Goal: Information Seeking & Learning: Learn about a topic

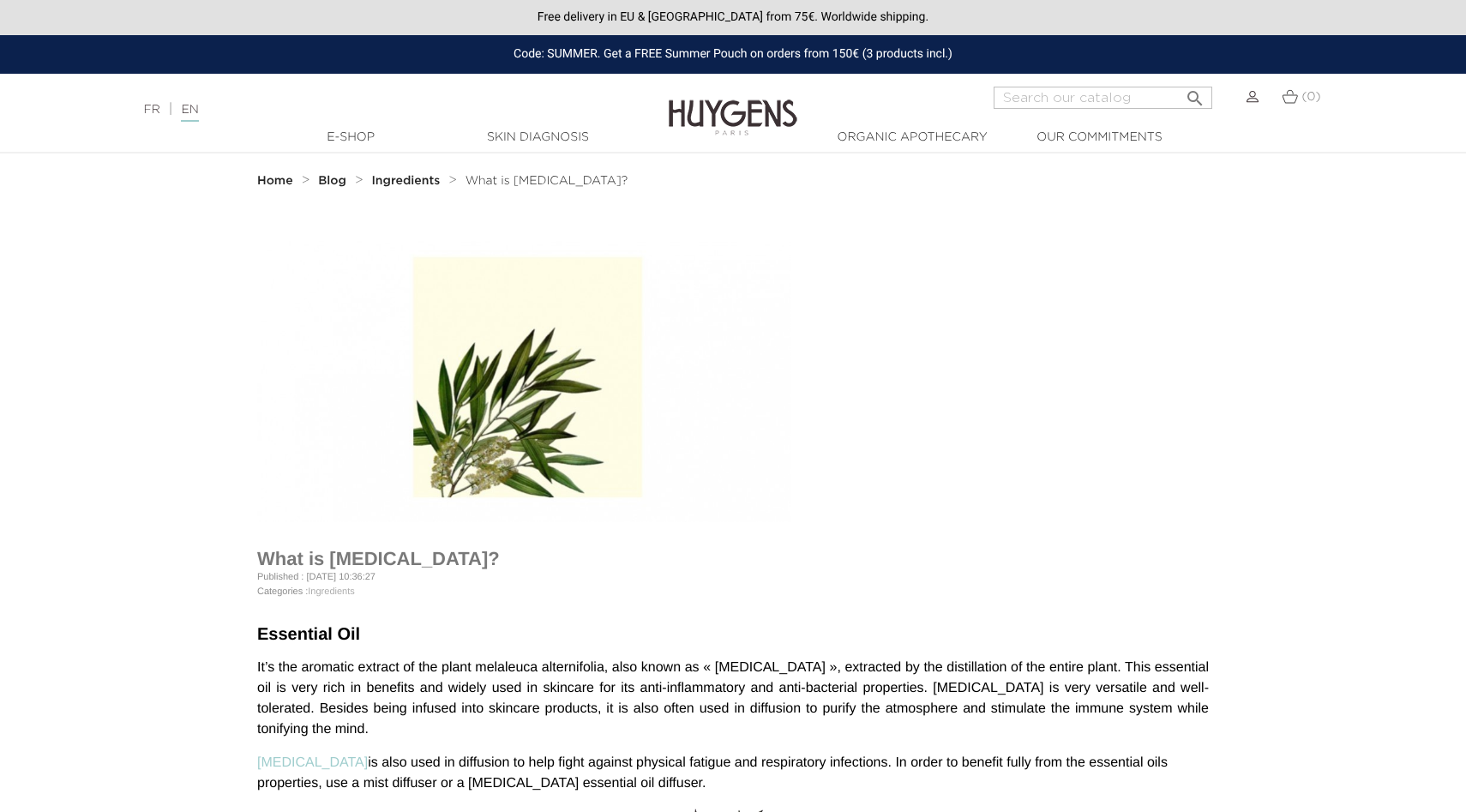
click at [515, 383] on img at bounding box center [524, 371] width 534 height 300
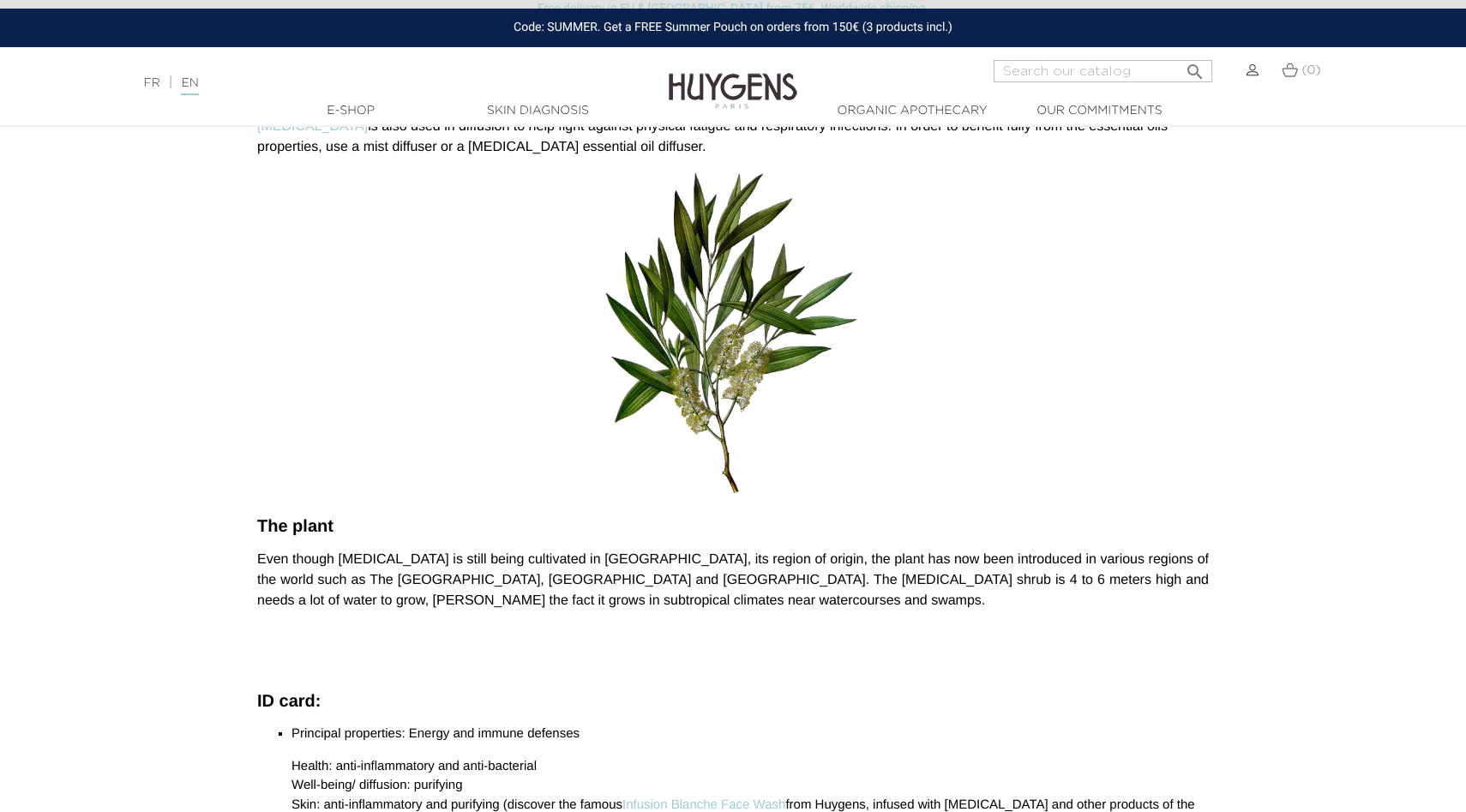
scroll to position [661, 0]
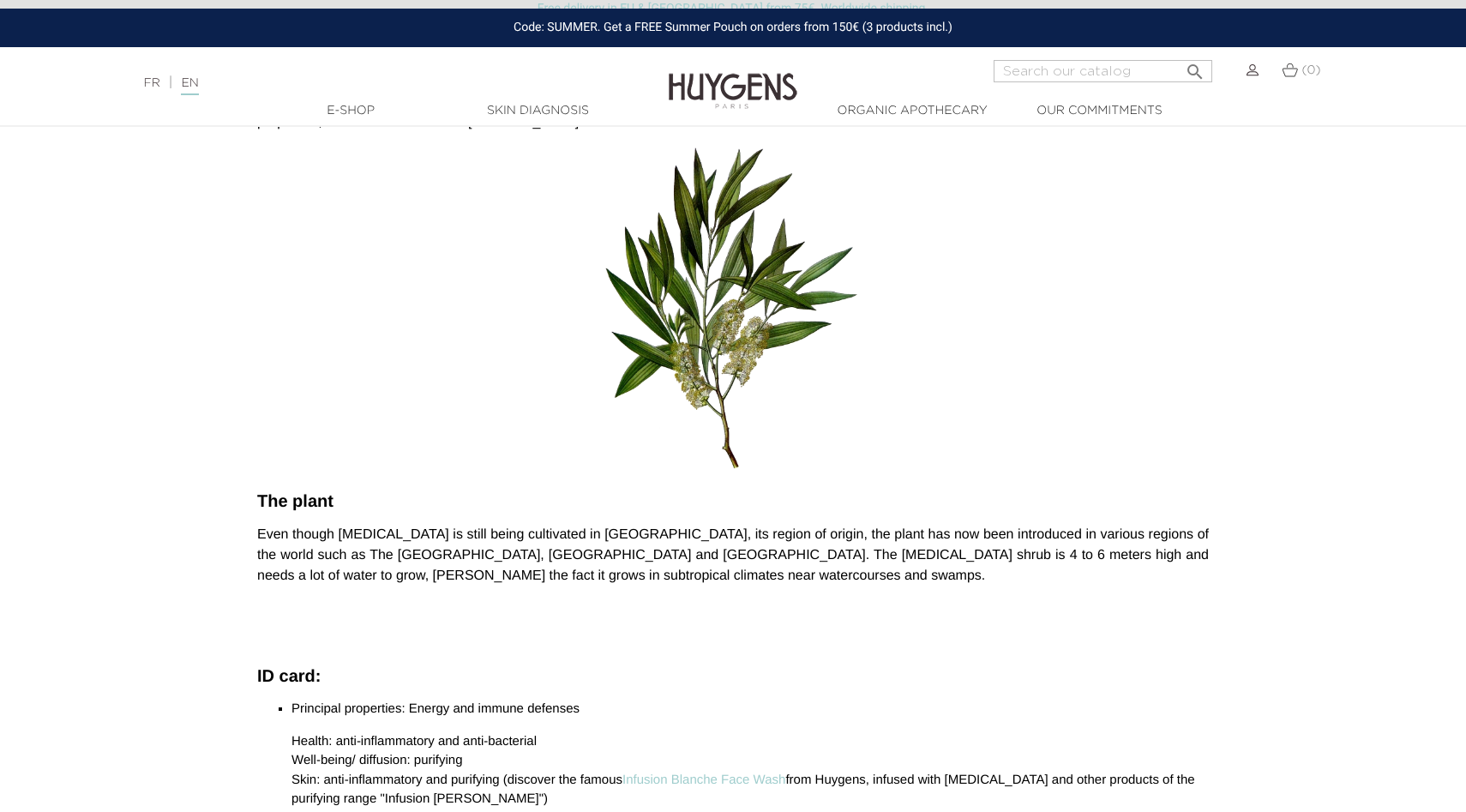
click at [711, 347] on img at bounding box center [733, 312] width 257 height 333
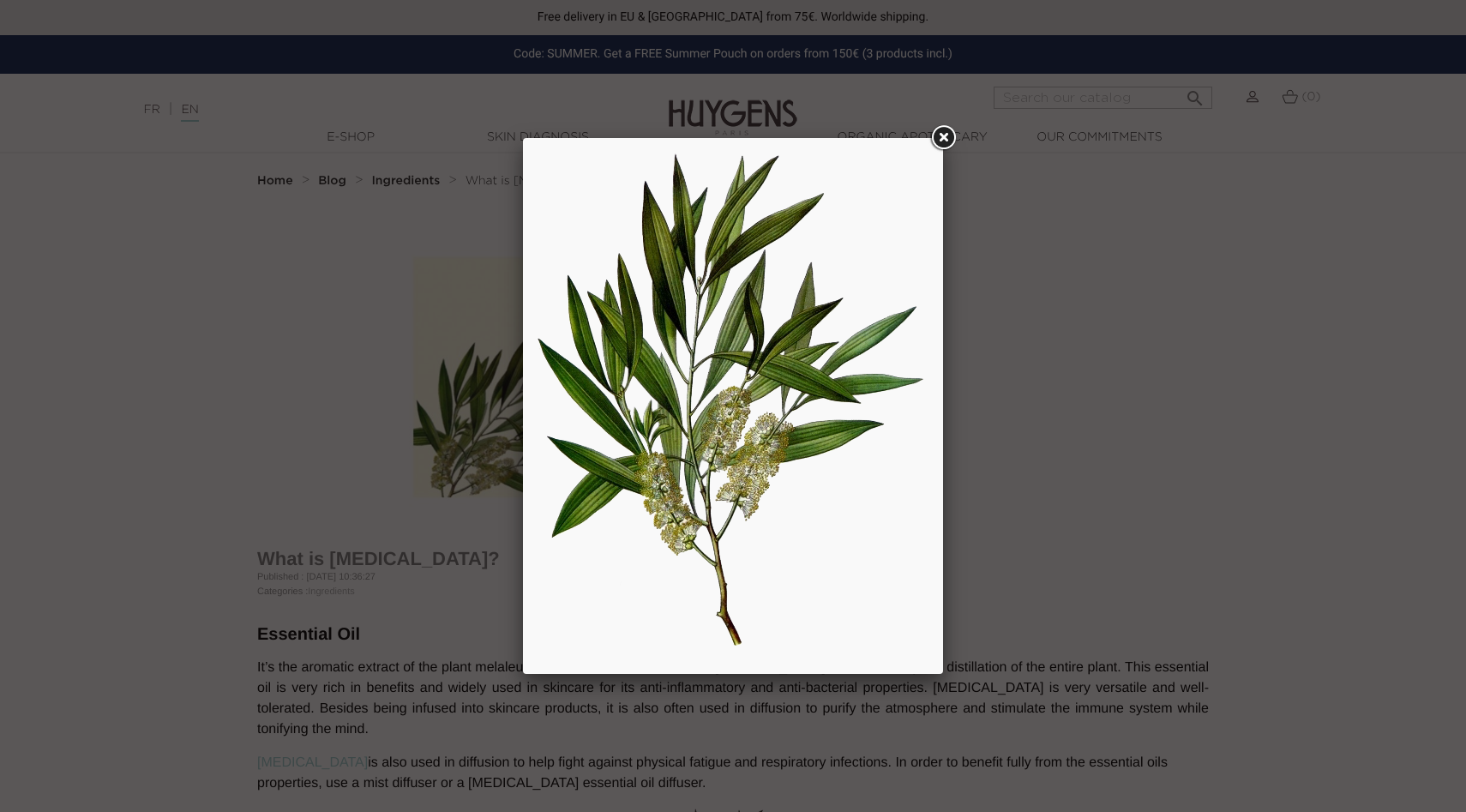
click at [711, 347] on img at bounding box center [733, 406] width 395 height 510
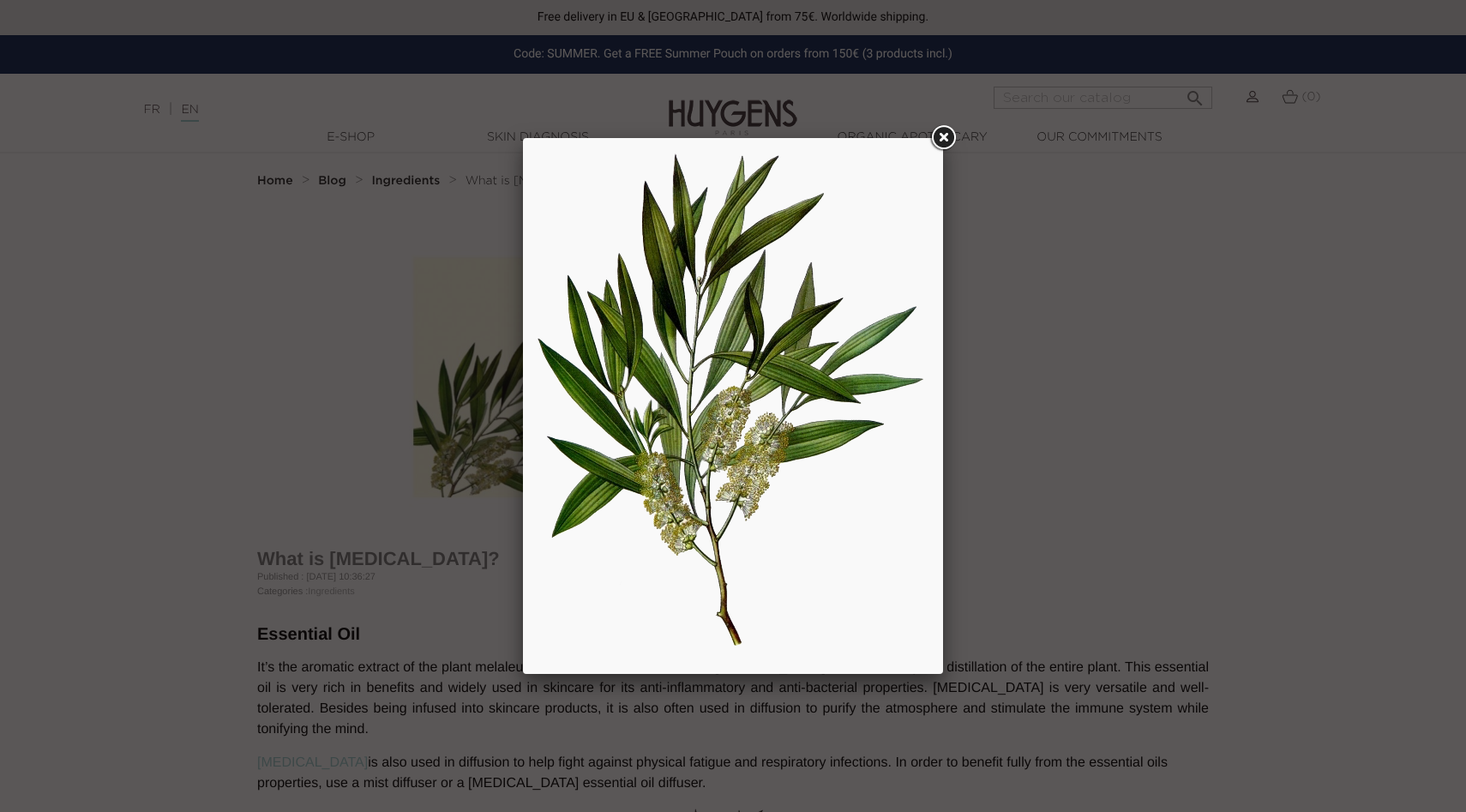
click at [711, 347] on img at bounding box center [733, 406] width 395 height 510
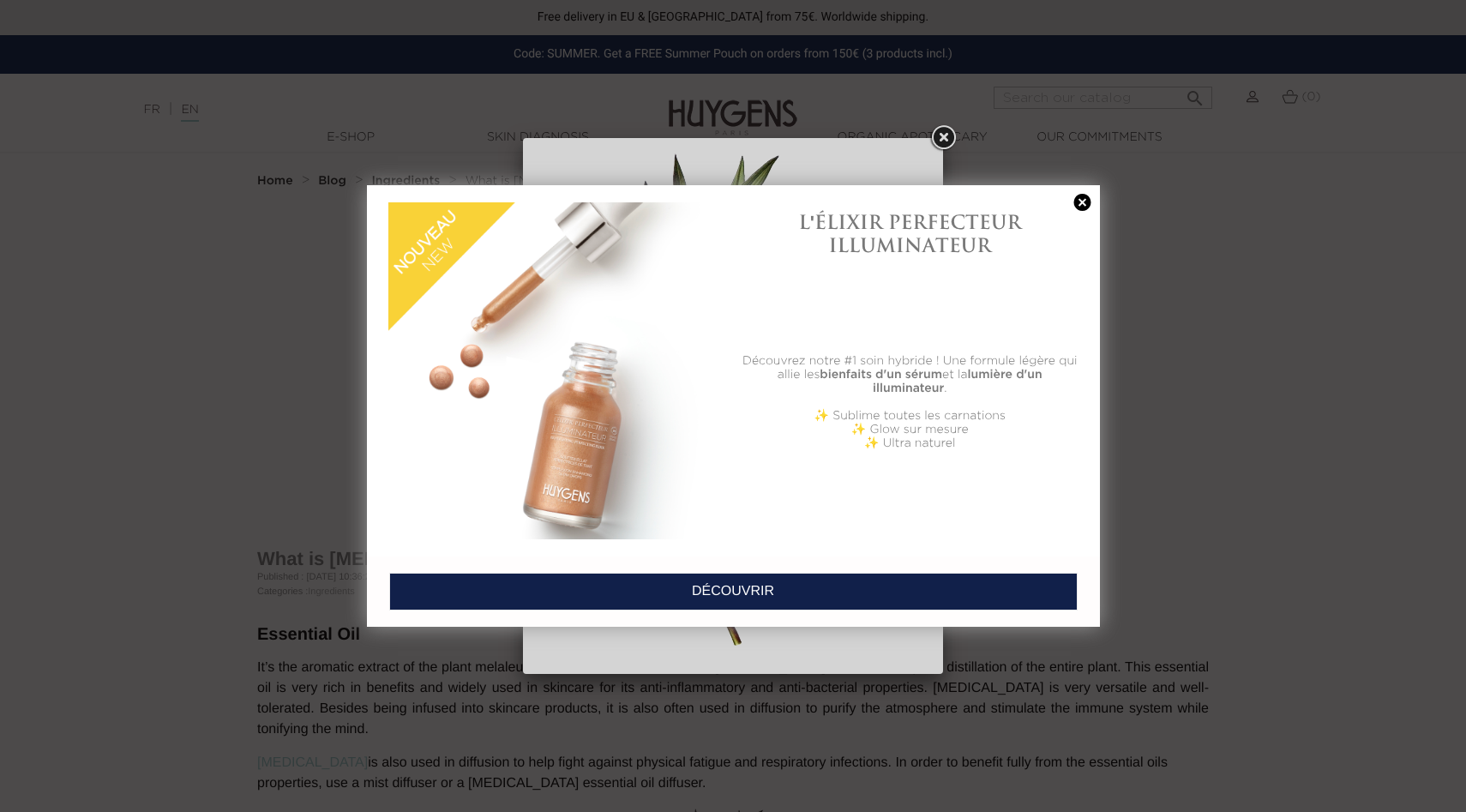
click at [948, 143] on div at bounding box center [733, 406] width 1466 height 812
click at [1095, 212] on div "L'ÉLIXIR PERFECTEUR ILLUMINATEUR Découvrez notre #1 soin hybride ! Une formule …" at bounding box center [733, 371] width 733 height 371
click at [1089, 209] on link at bounding box center [1082, 203] width 24 height 18
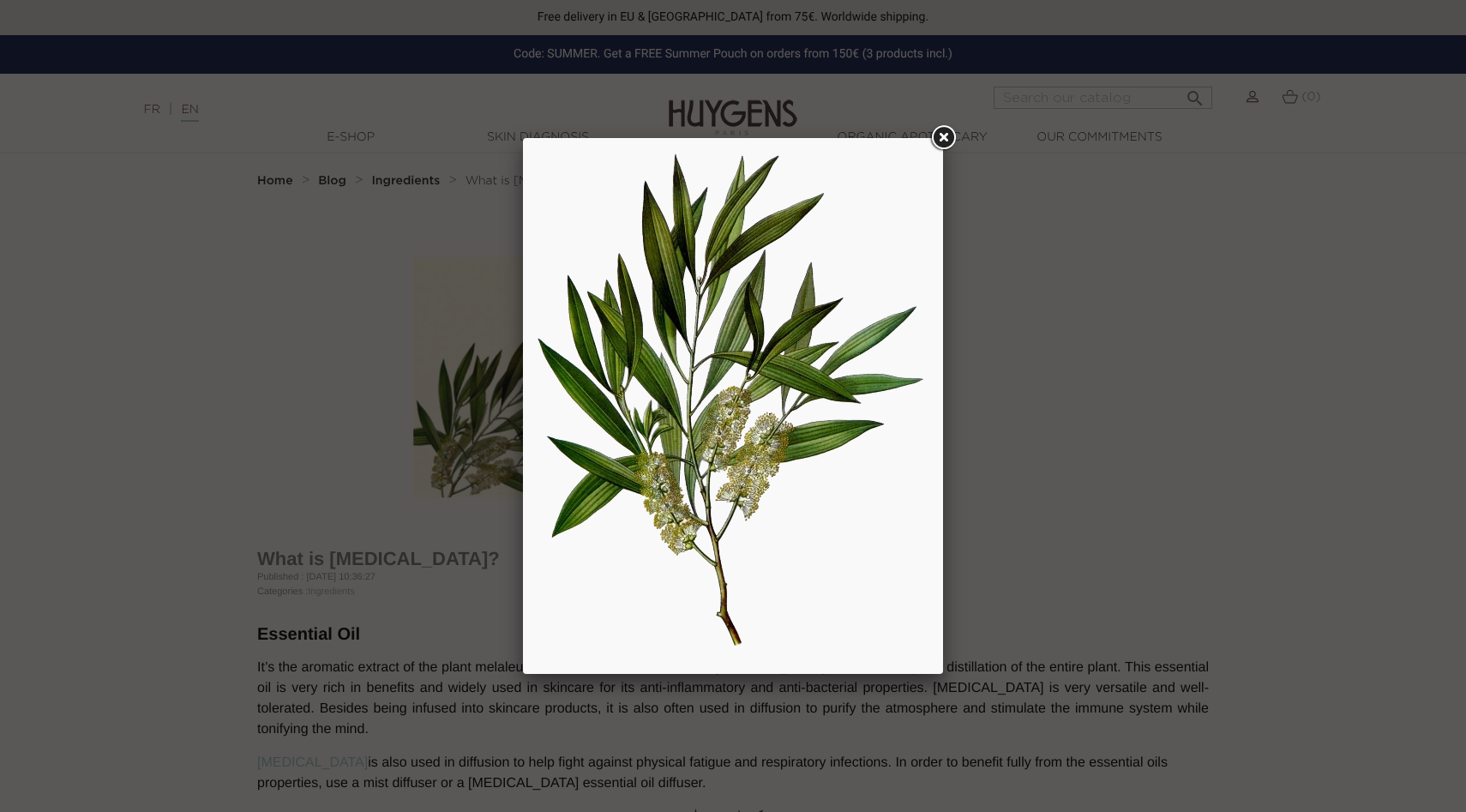
click at [981, 345] on div at bounding box center [733, 406] width 1466 height 812
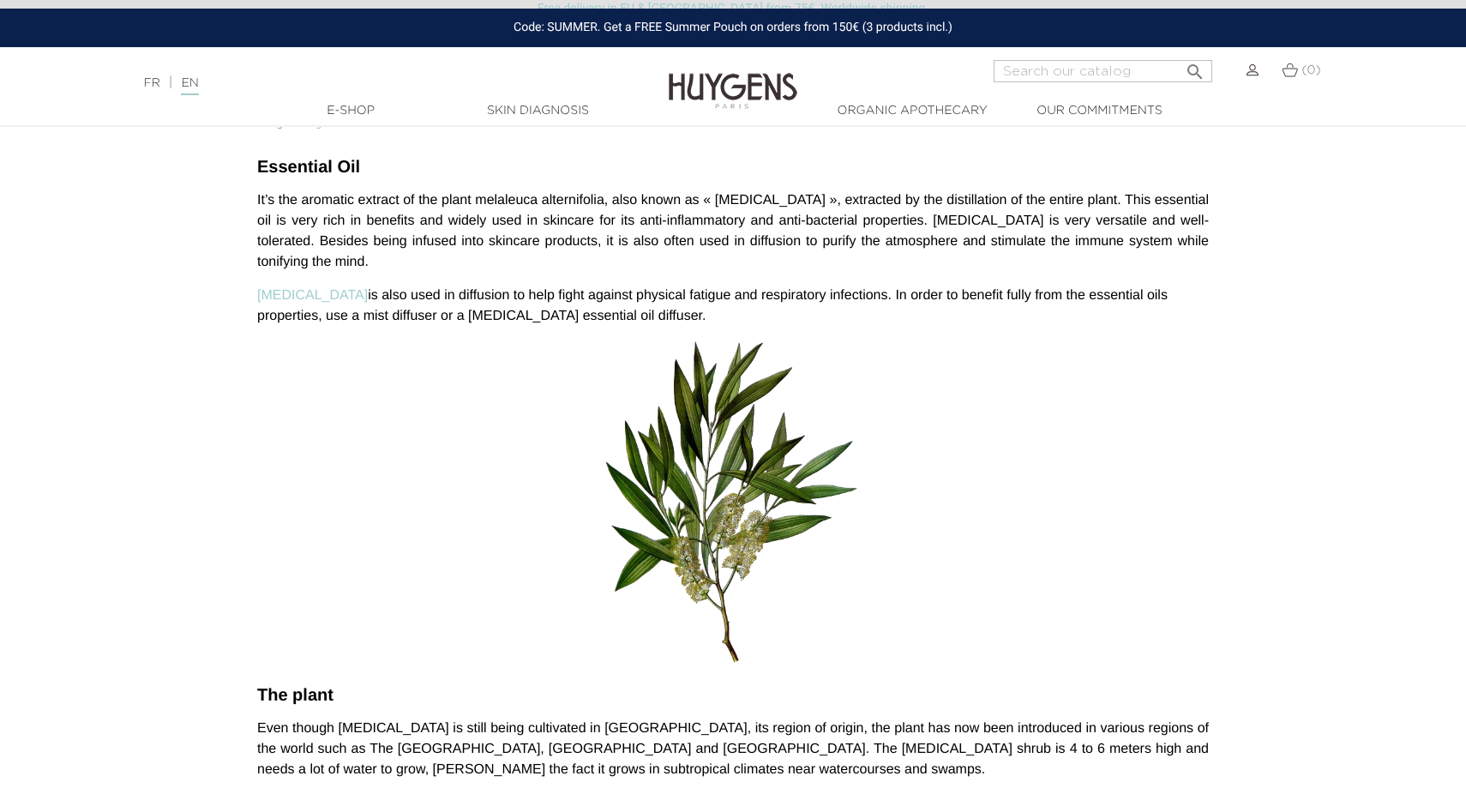
scroll to position [592, 0]
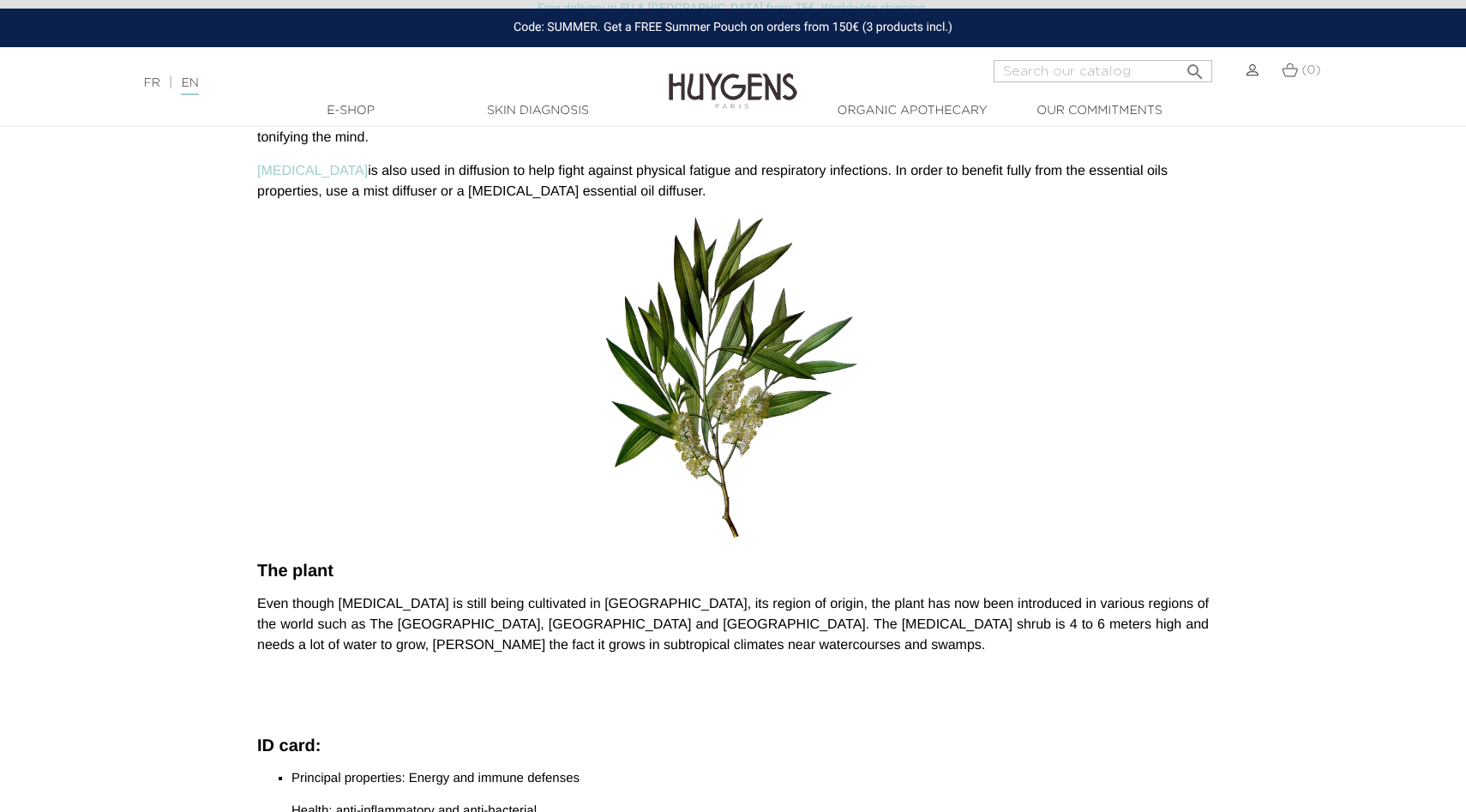
click at [750, 348] on img at bounding box center [733, 381] width 257 height 333
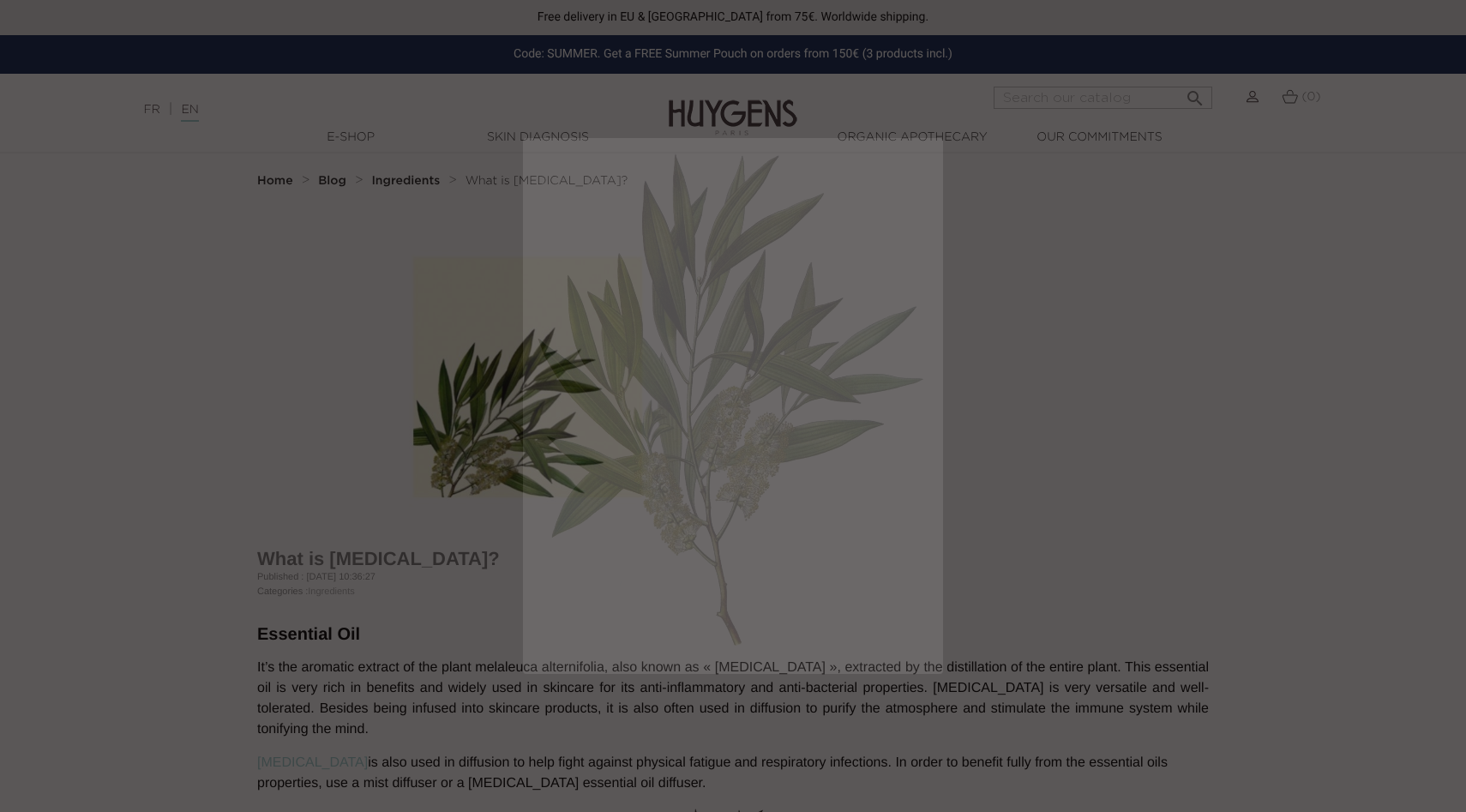
scroll to position [0, 0]
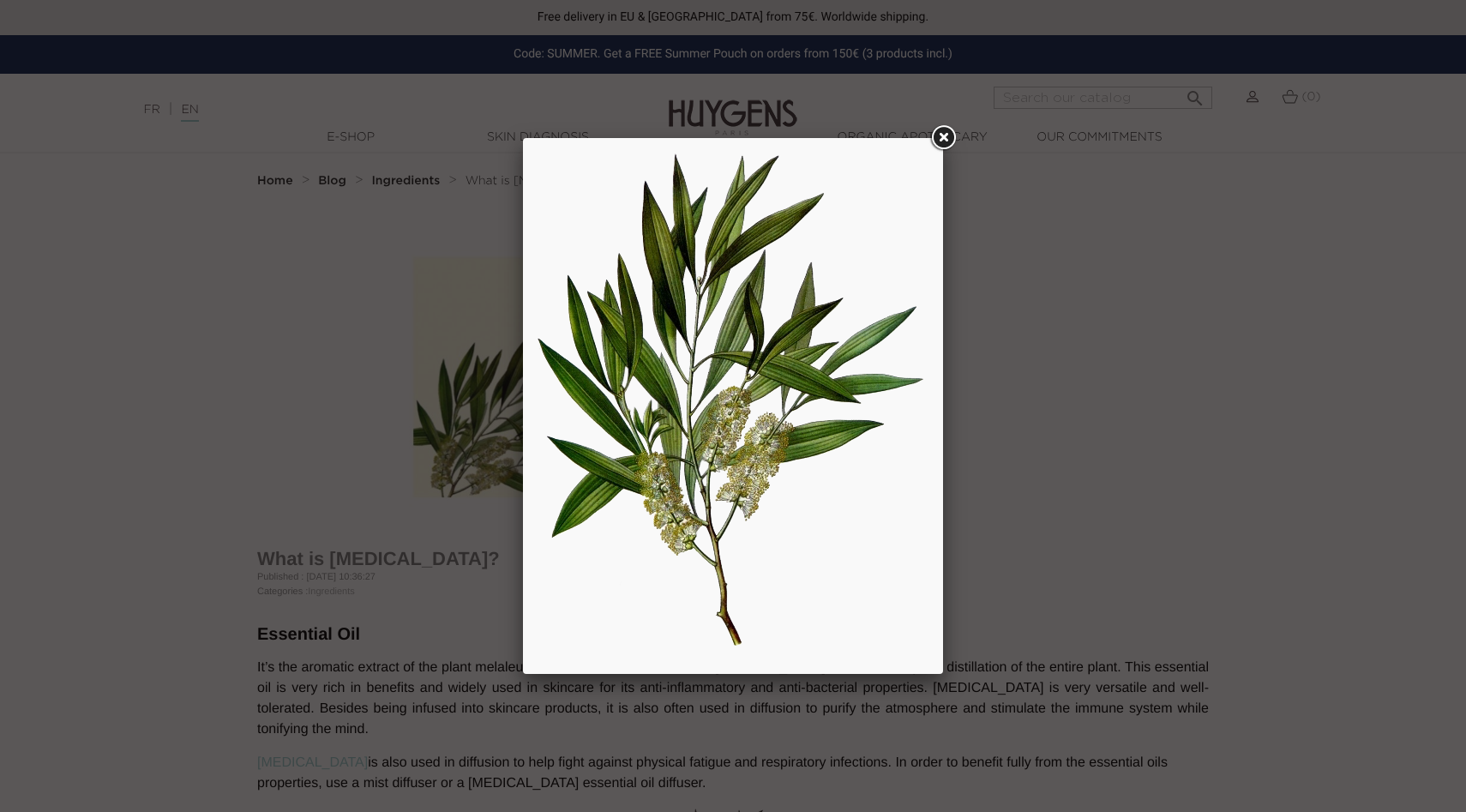
drag, startPoint x: 791, startPoint y: 335, endPoint x: 560, endPoint y: 10, distance: 398.7
click div at bounding box center [733, 406] width 1466 height 812
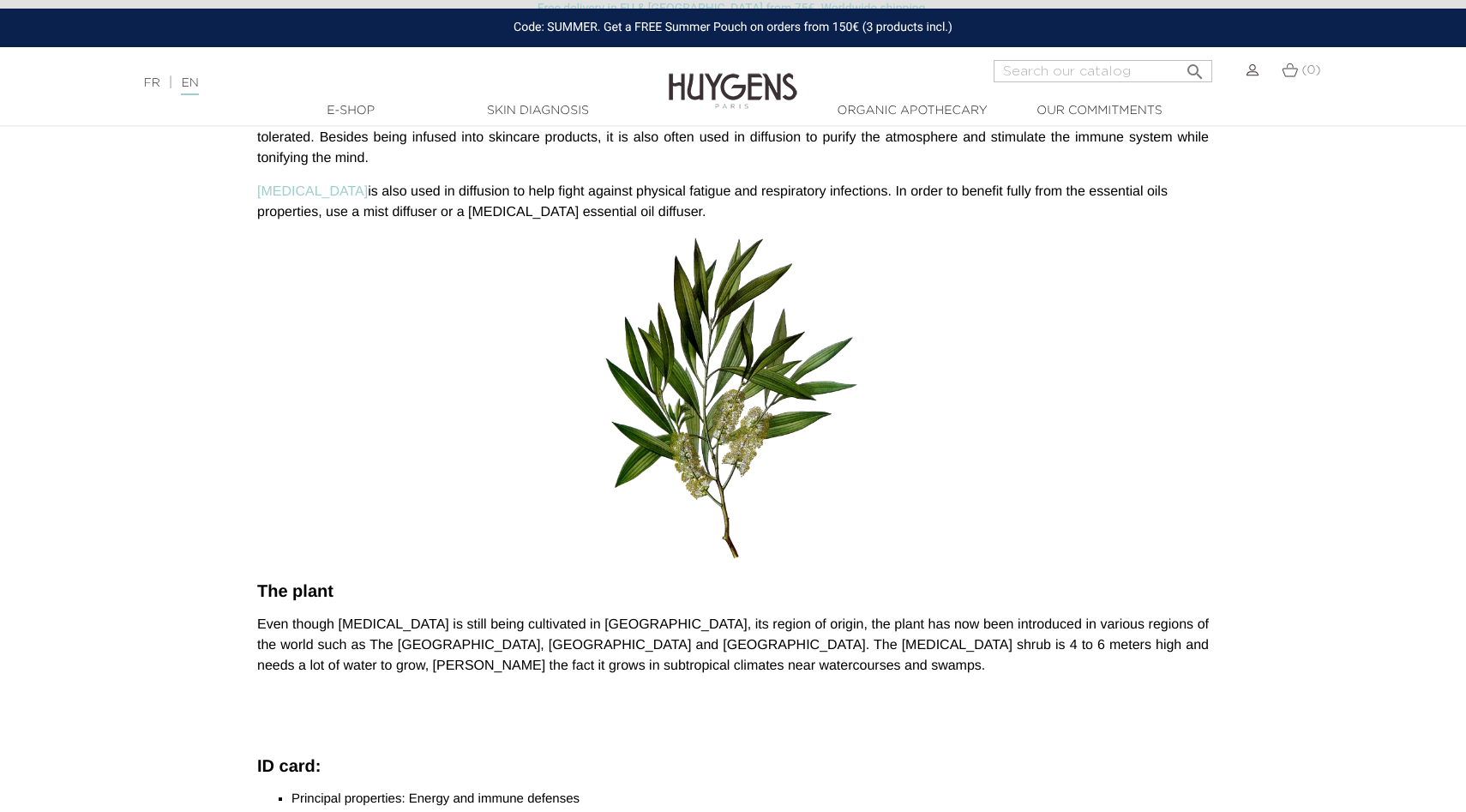
scroll to position [571, 0]
